Goal: Information Seeking & Learning: Check status

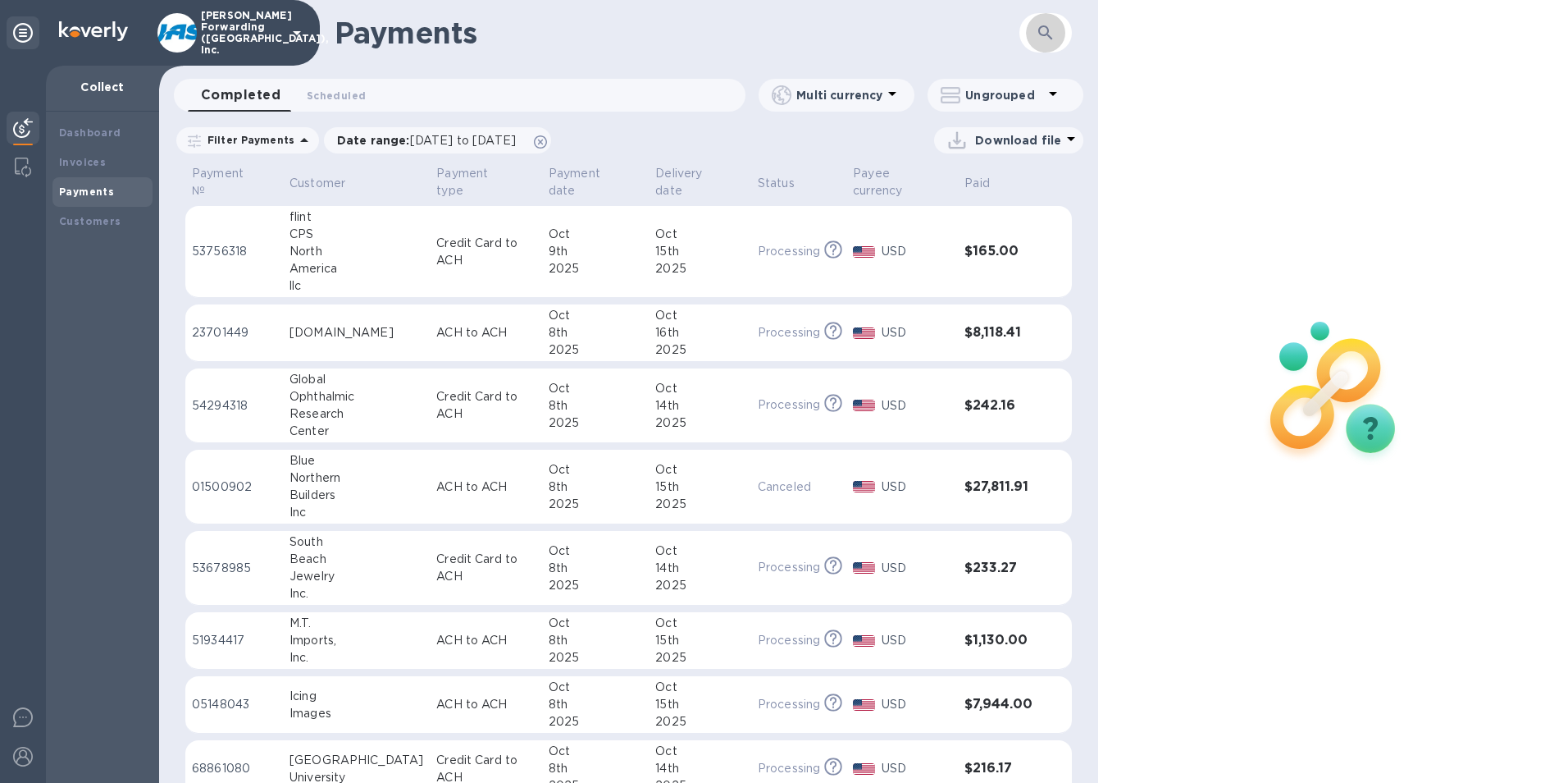
click at [1048, 41] on icon "button" at bounding box center [1045, 32] width 19 height 19
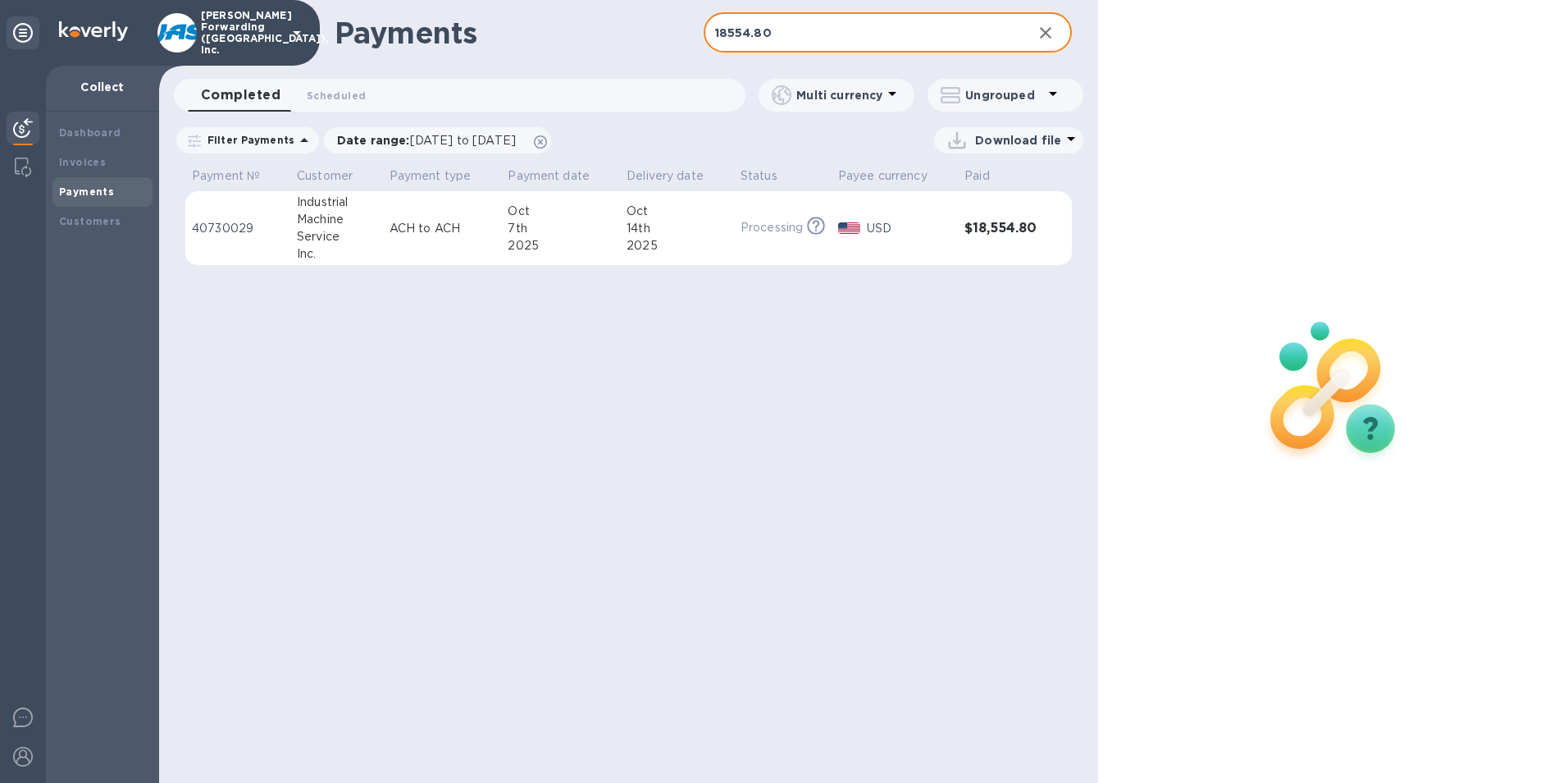
click at [686, 249] on div "2025" at bounding box center [677, 246] width 101 height 18
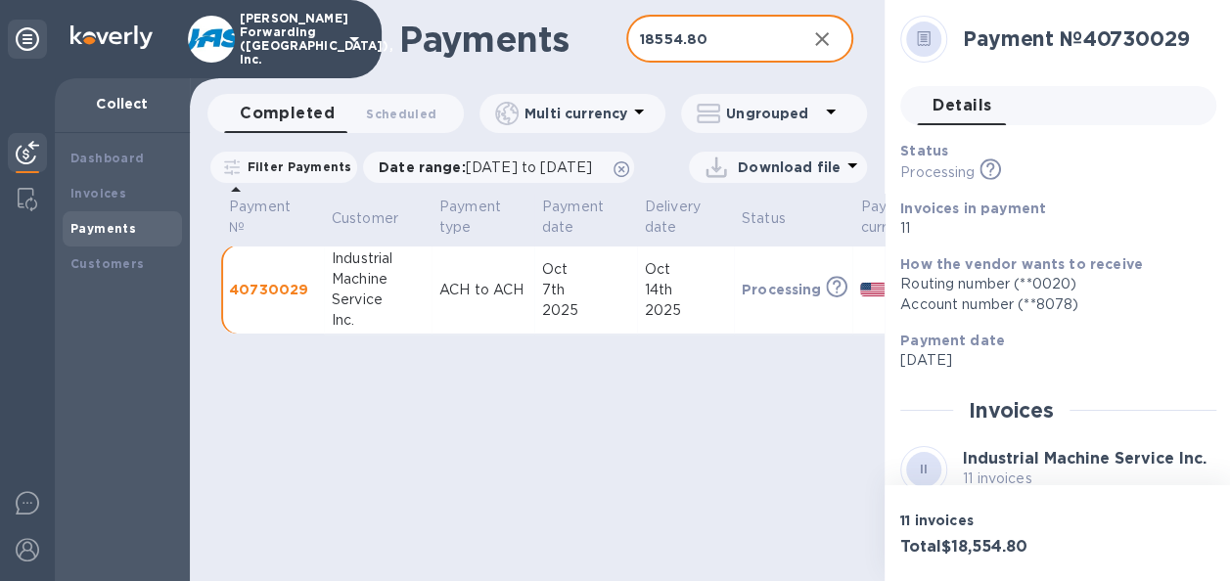
click at [714, 35] on input "18554.80" at bounding box center [708, 40] width 164 height 48
drag, startPoint x: 717, startPoint y: 41, endPoint x: 590, endPoint y: 41, distance: 127.2
click at [590, 41] on div "Payments 18554.80 ​" at bounding box center [537, 39] width 695 height 78
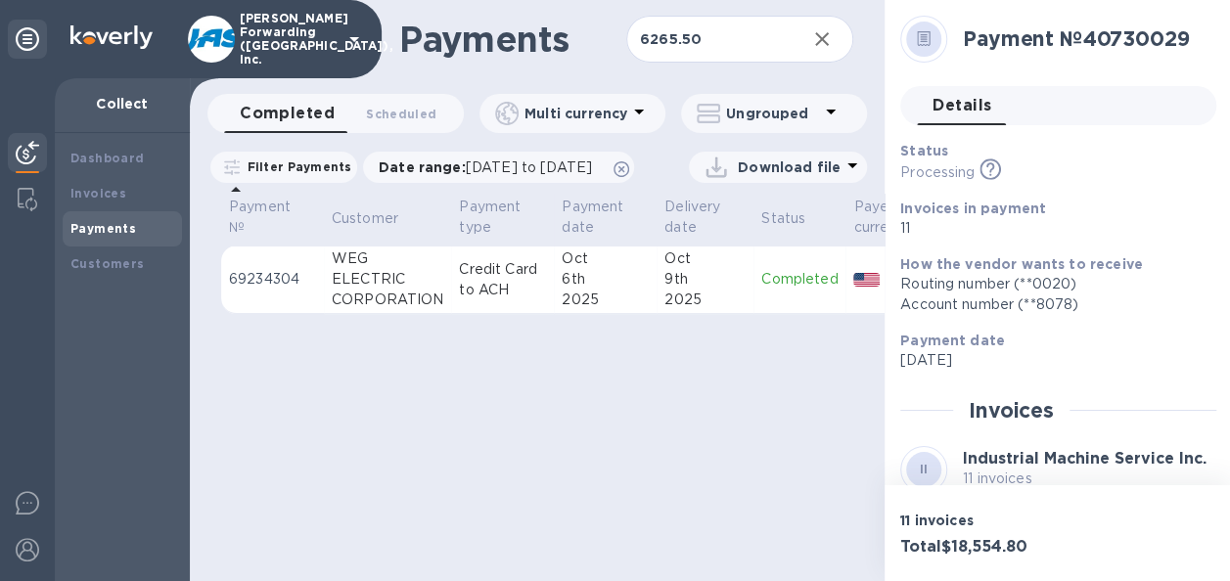
click at [657, 314] on td "Oct 9th 2025" at bounding box center [705, 280] width 97 height 69
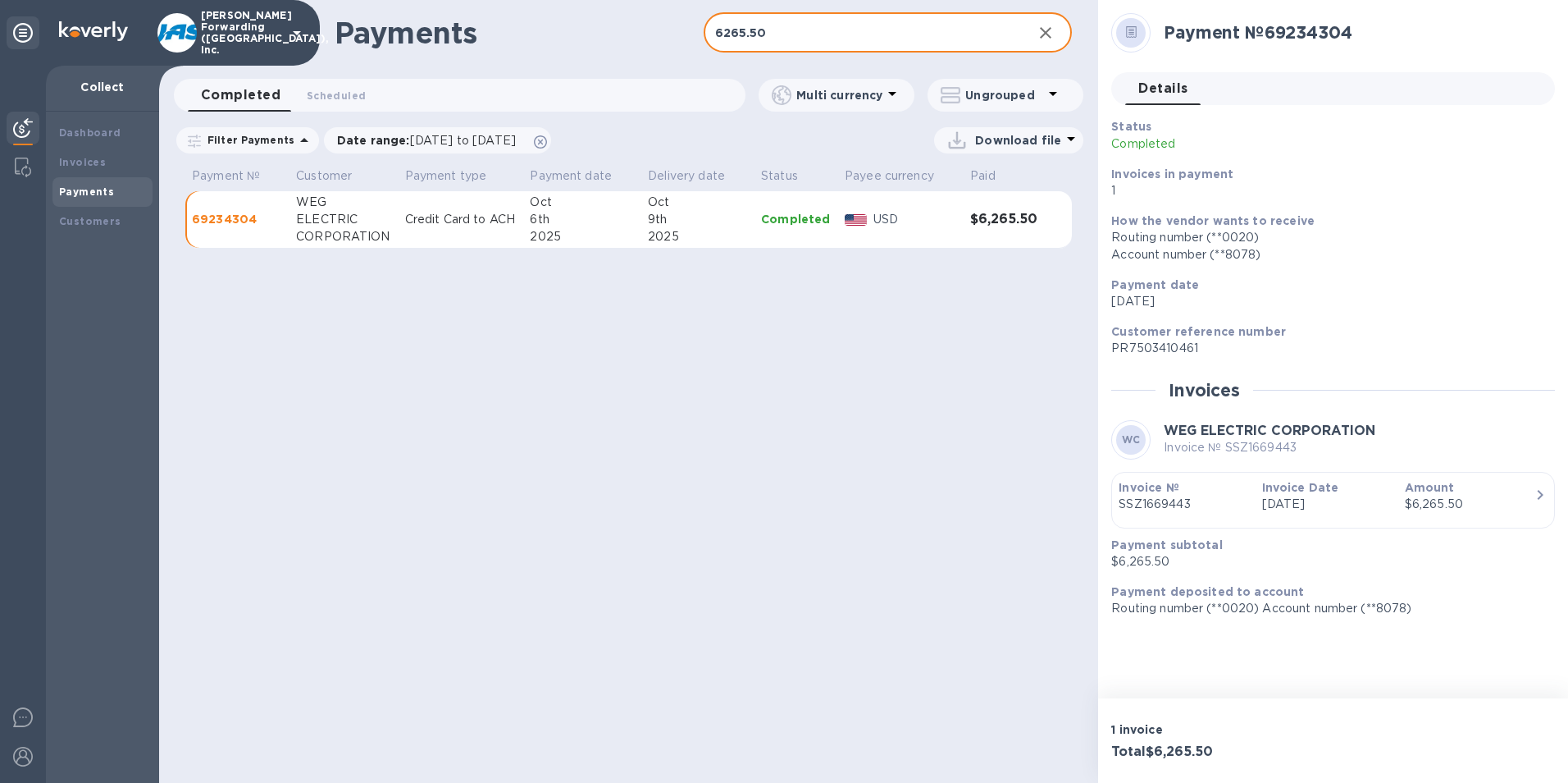
drag, startPoint x: 764, startPoint y: 37, endPoint x: 670, endPoint y: 34, distance: 94.0
click at [670, 34] on div "Payments 6265.50 ​" at bounding box center [629, 33] width 939 height 65
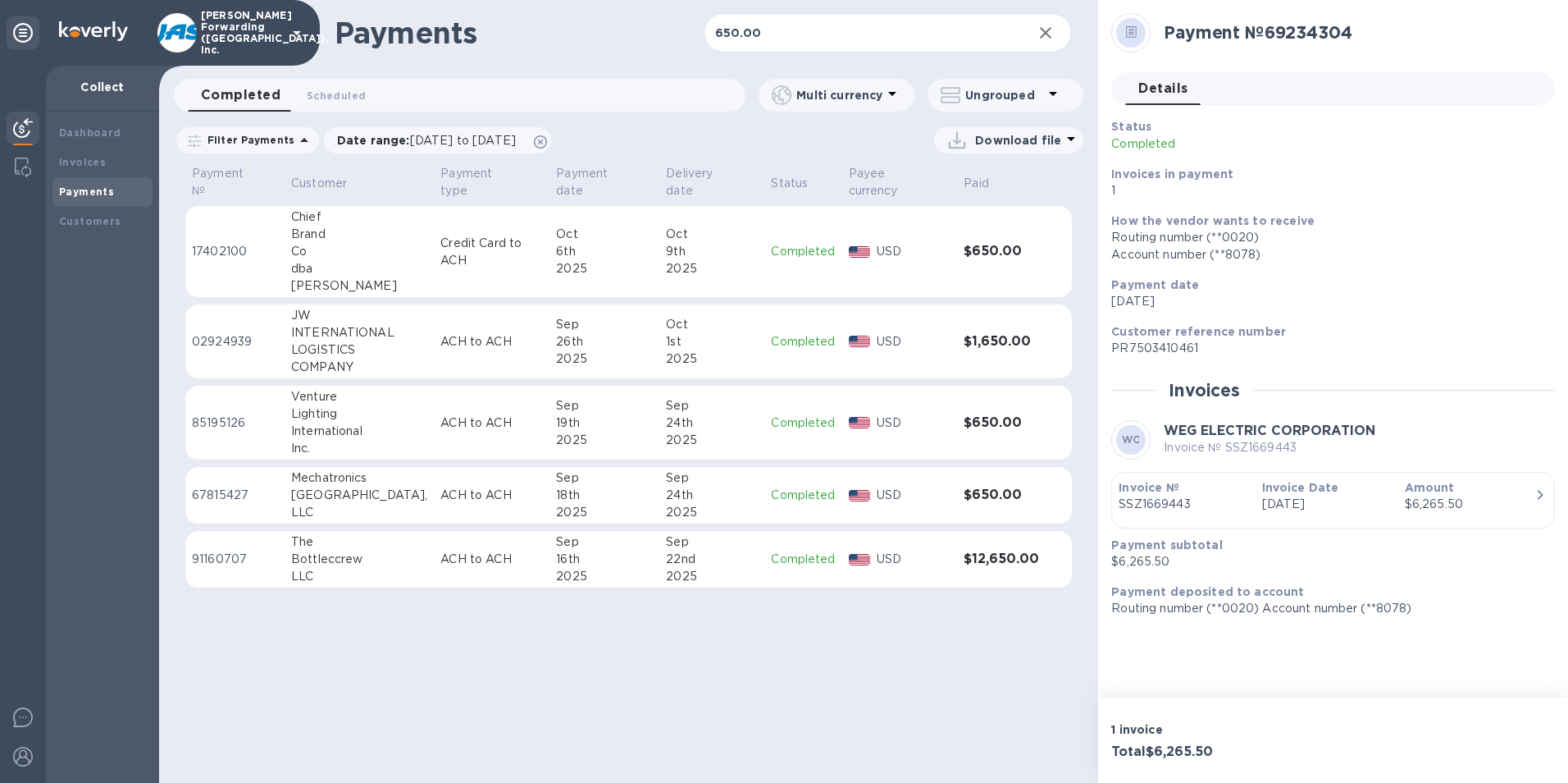
click at [764, 246] on td "Completed" at bounding box center [803, 252] width 77 height 92
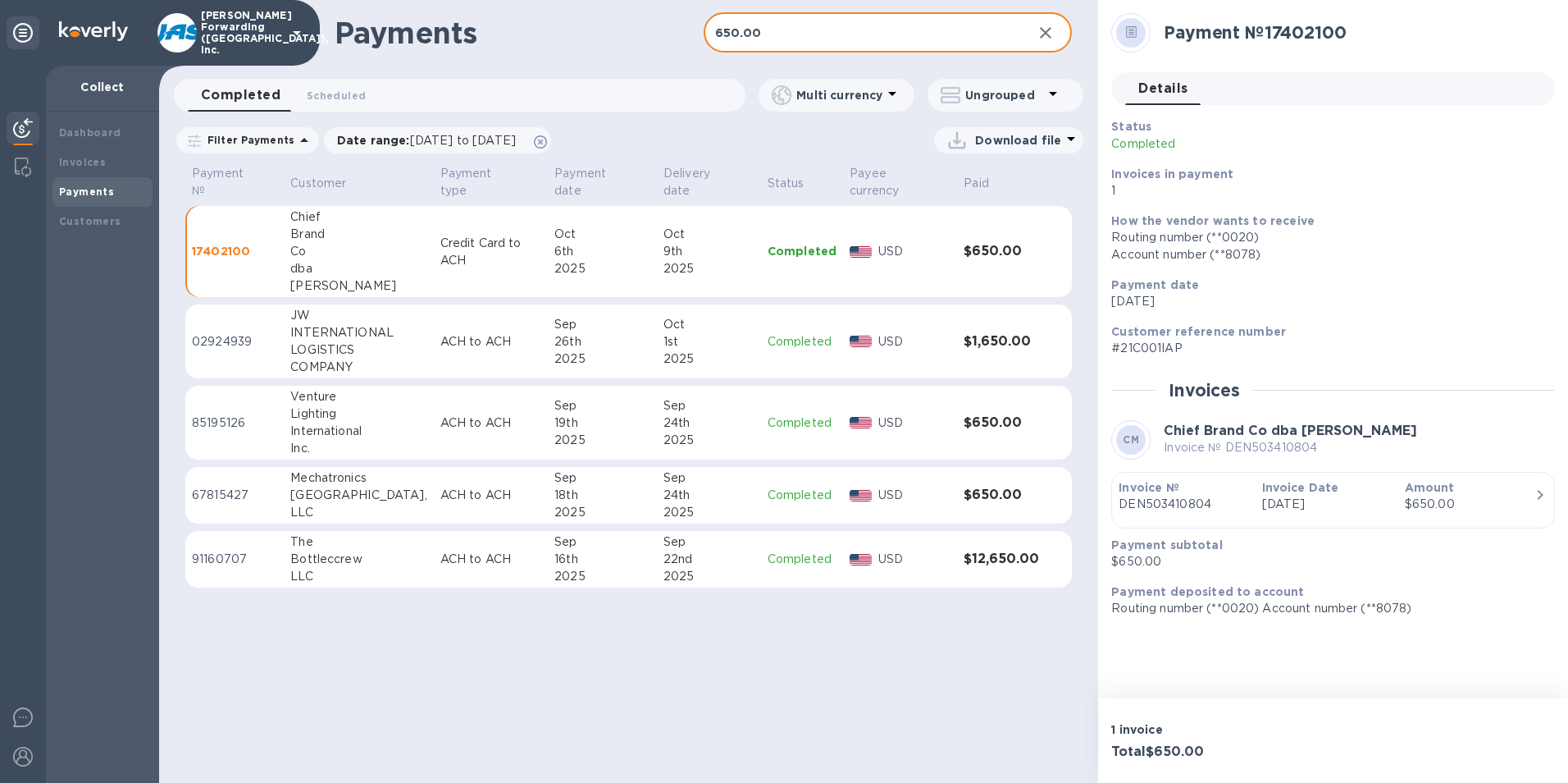
drag, startPoint x: 769, startPoint y: 39, endPoint x: 695, endPoint y: 39, distance: 74.0
click at [695, 39] on div "Payments 650.00 ​" at bounding box center [629, 33] width 939 height 65
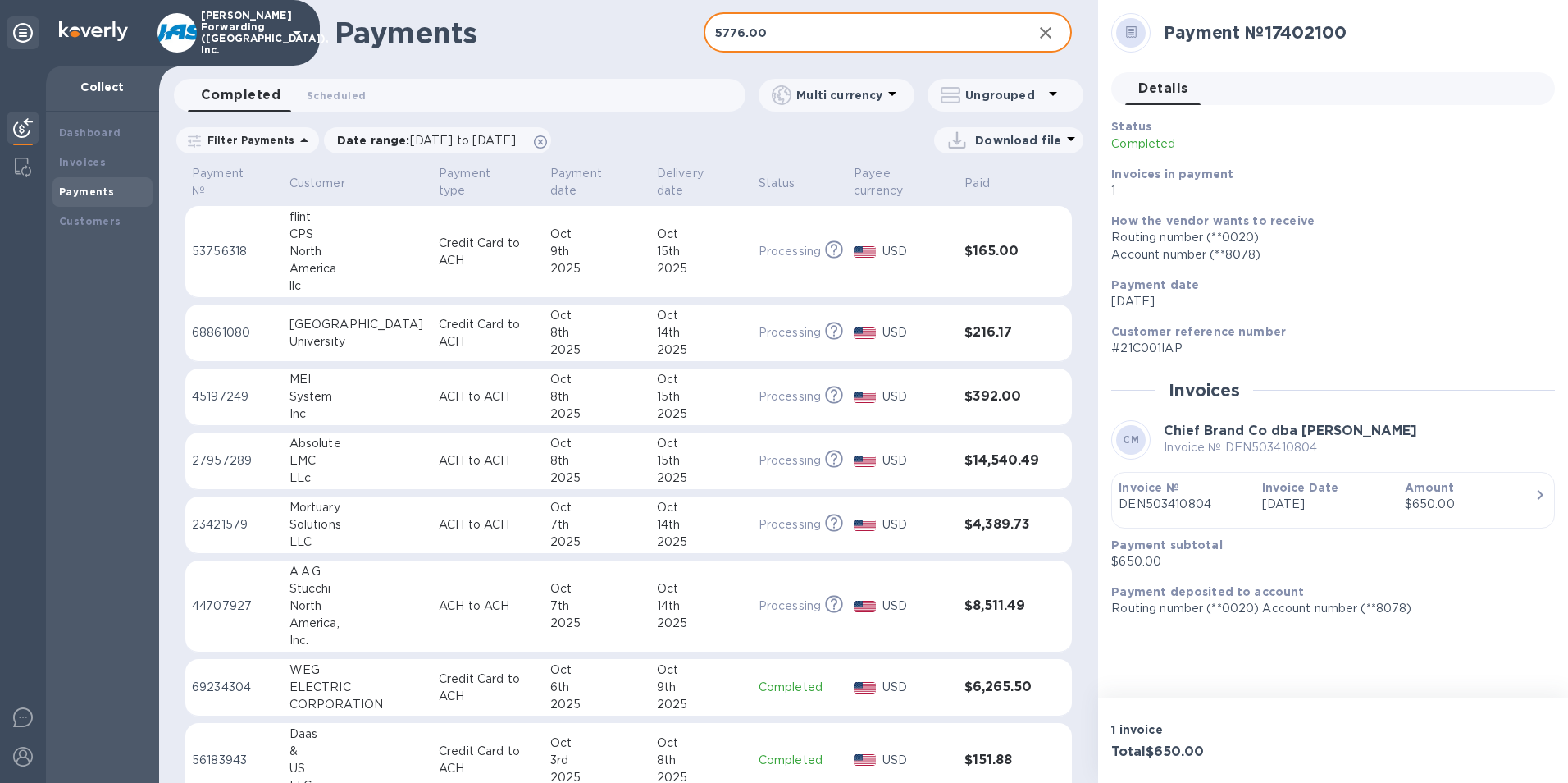
type input "5776.00"
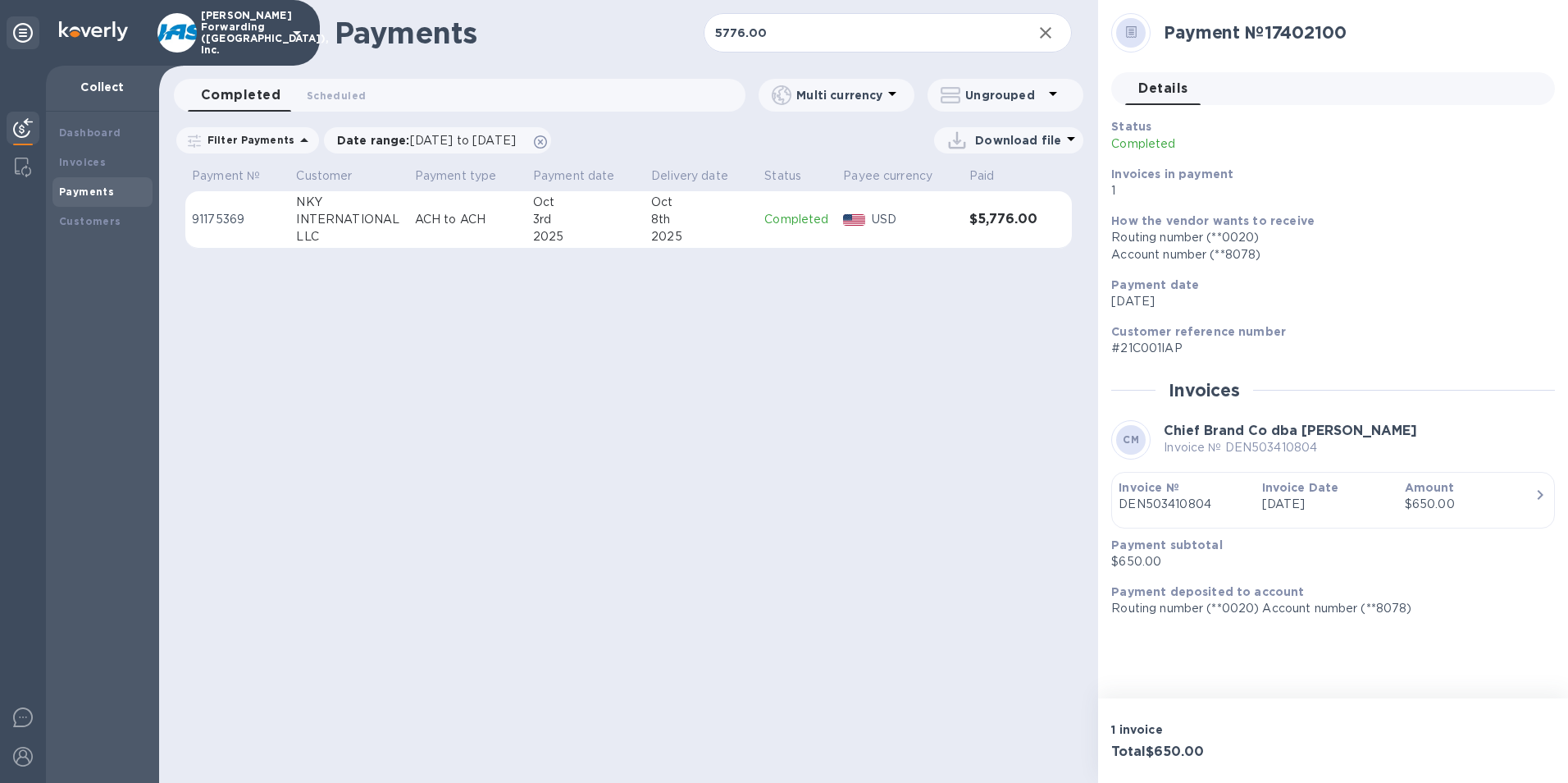
click at [858, 246] on td "USD" at bounding box center [899, 220] width 127 height 58
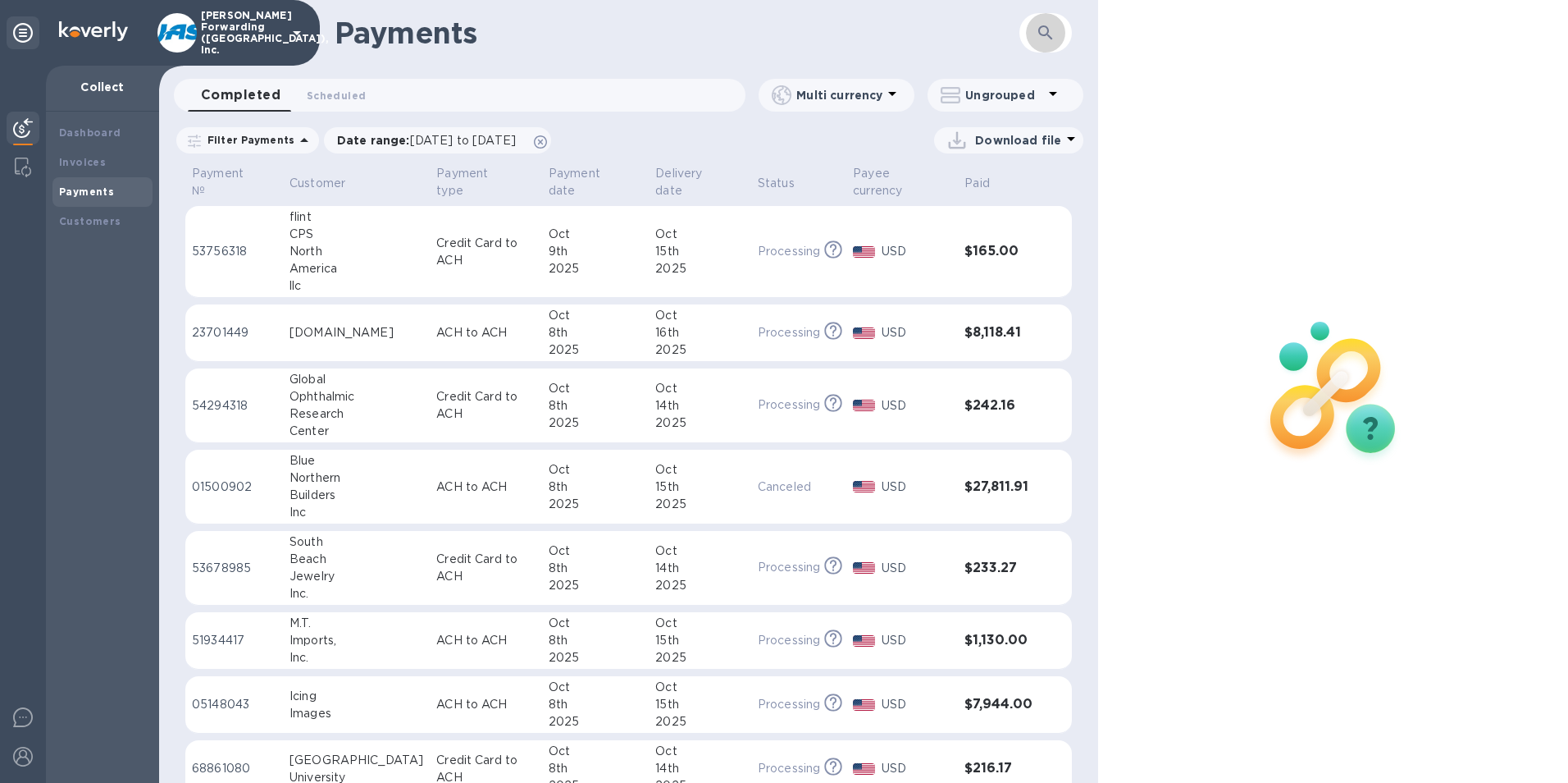
click at [1026, 34] on button "button" at bounding box center [1045, 33] width 39 height 39
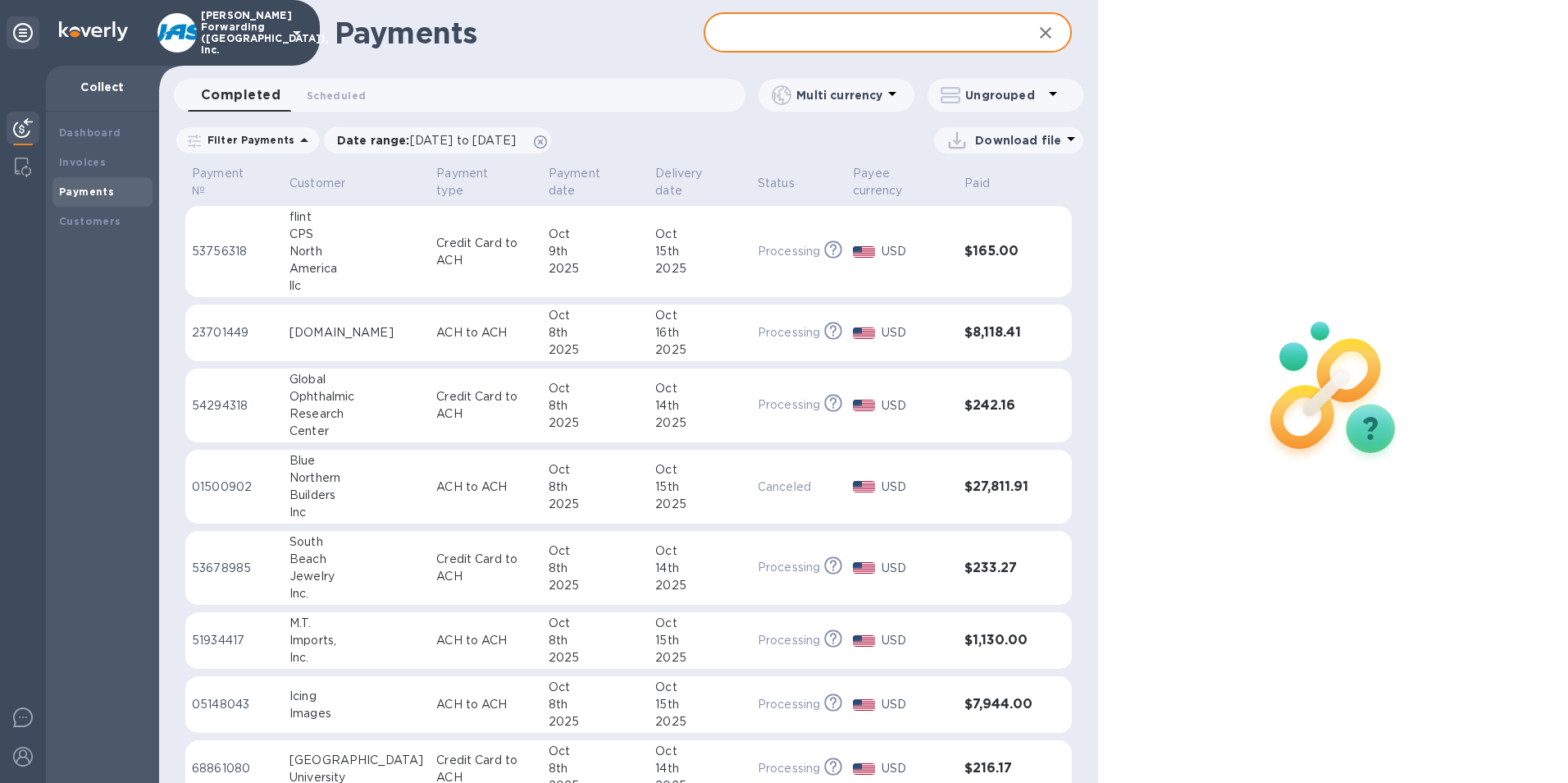
click at [846, 36] on input "text" at bounding box center [862, 34] width 317 height 40
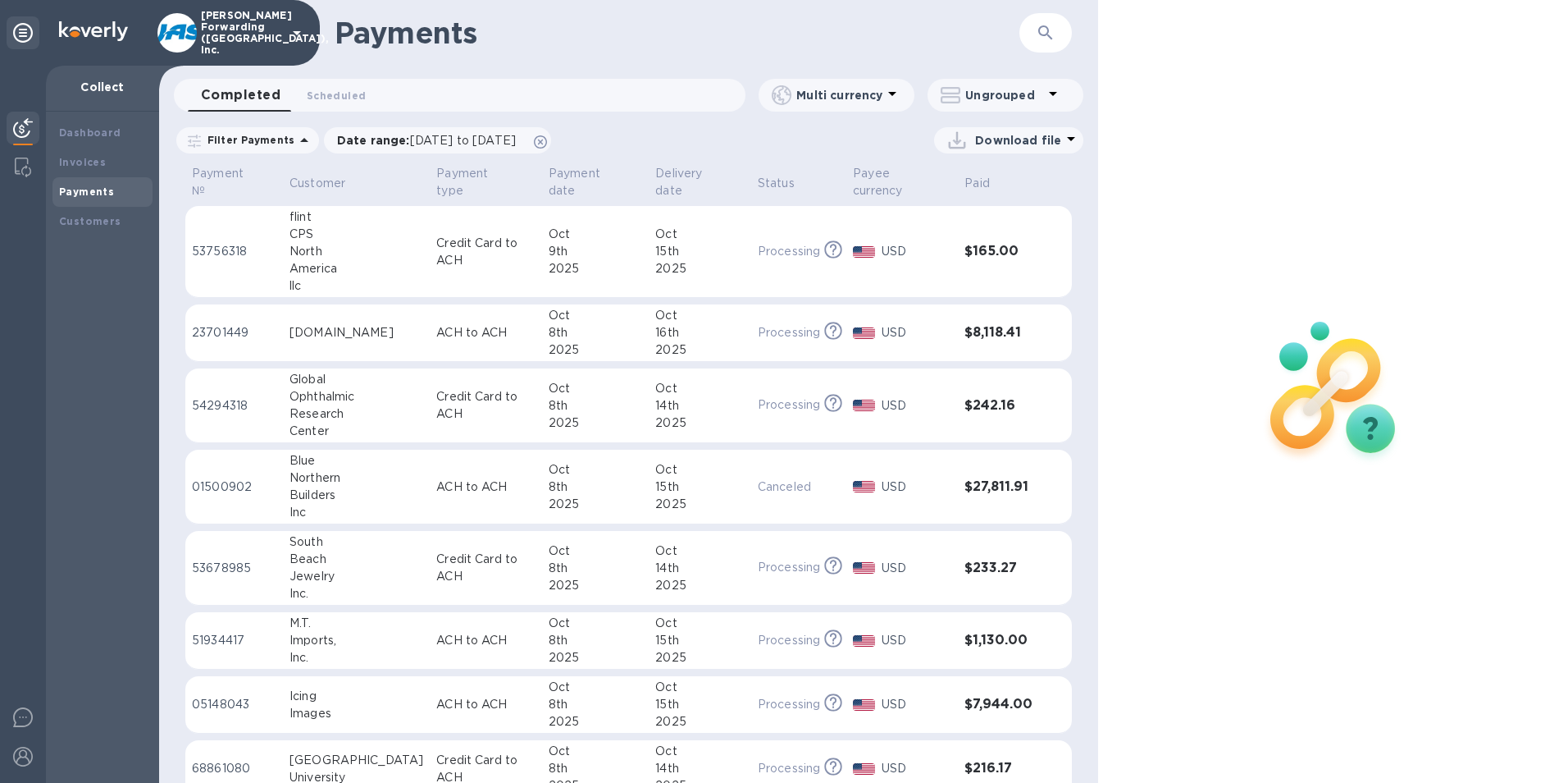
click at [1038, 38] on icon "button" at bounding box center [1045, 32] width 19 height 19
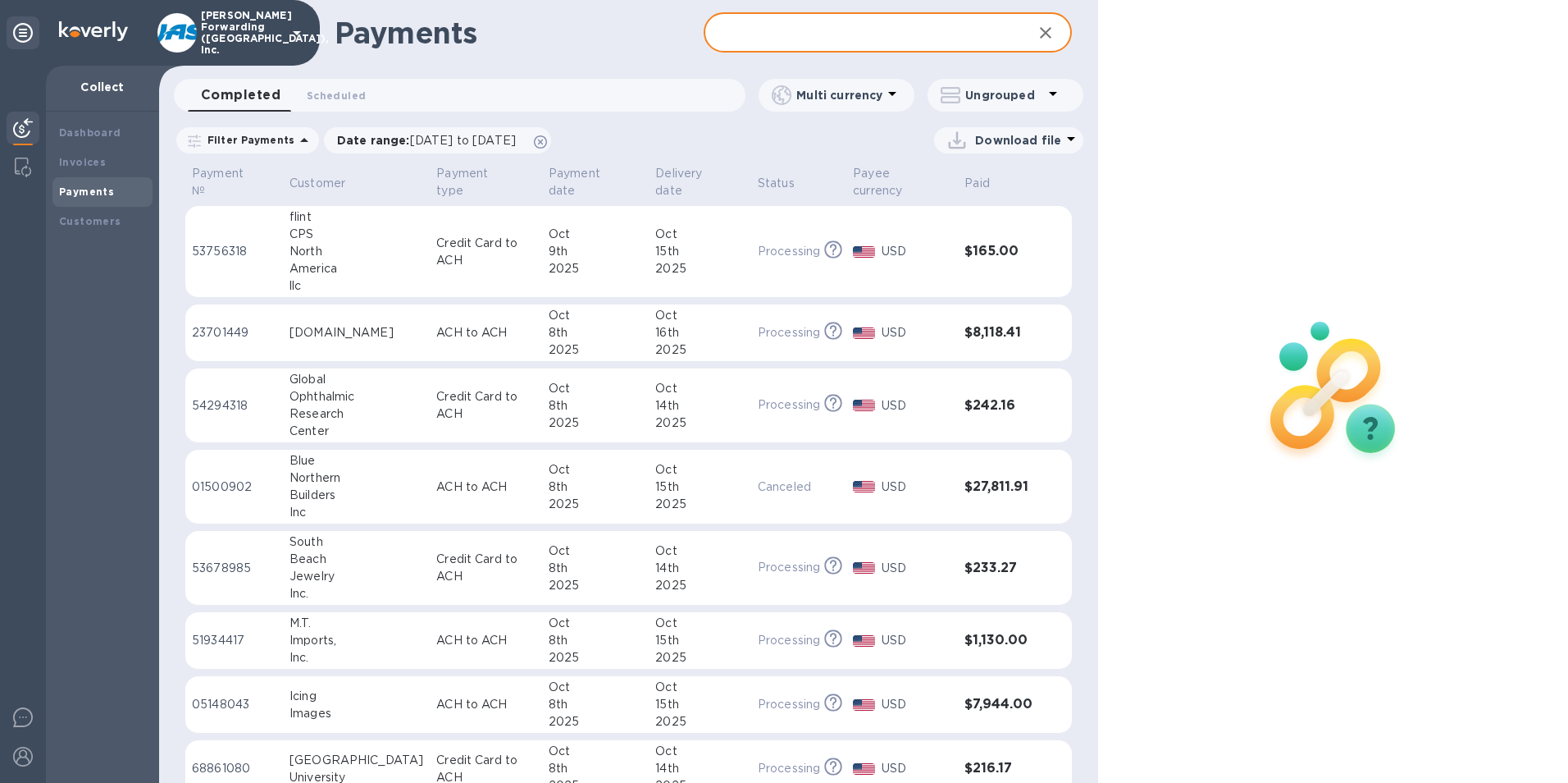
click at [903, 38] on input "text" at bounding box center [862, 34] width 317 height 40
type input "27811.91"
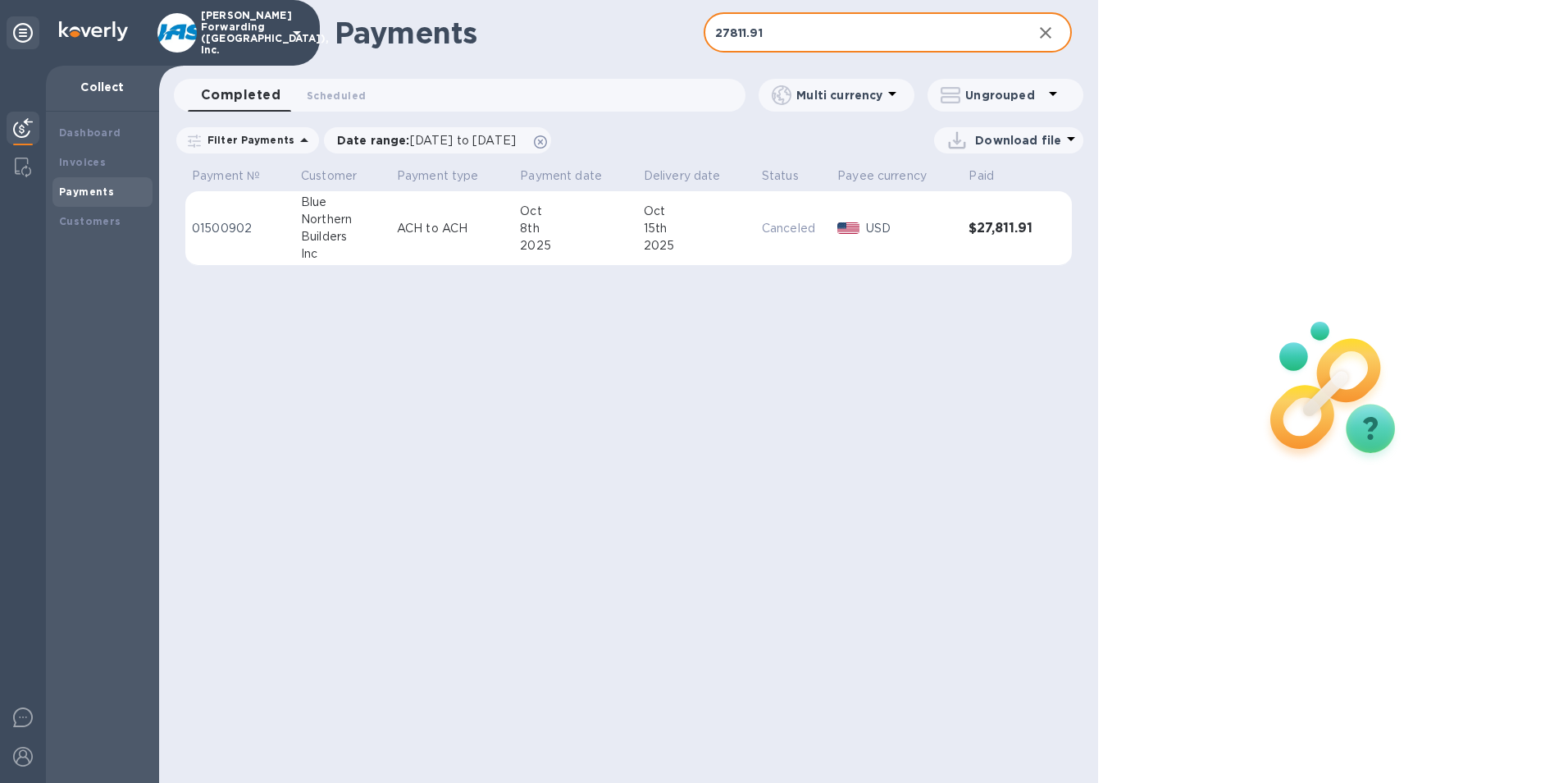
click at [875, 247] on td "USD" at bounding box center [896, 228] width 132 height 75
